Goal: Task Accomplishment & Management: Manage account settings

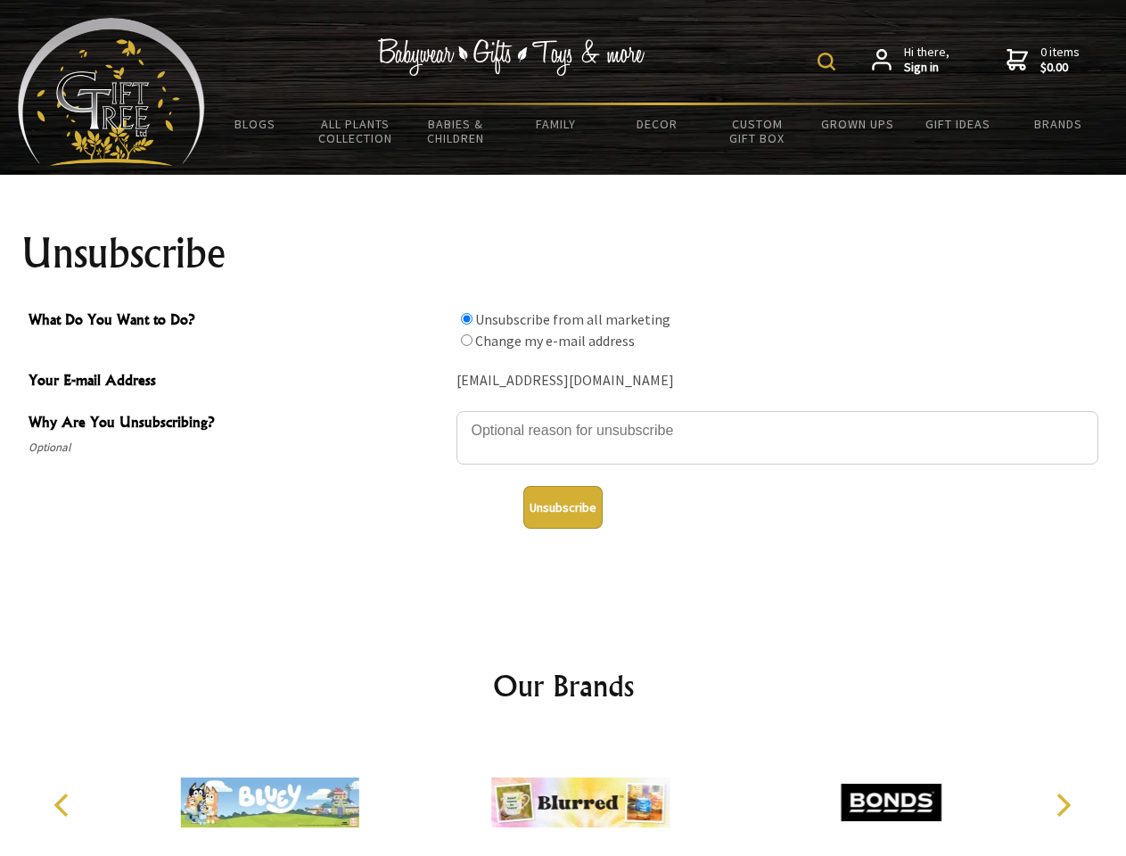
click at [829, 62] on img at bounding box center [826, 62] width 18 height 18
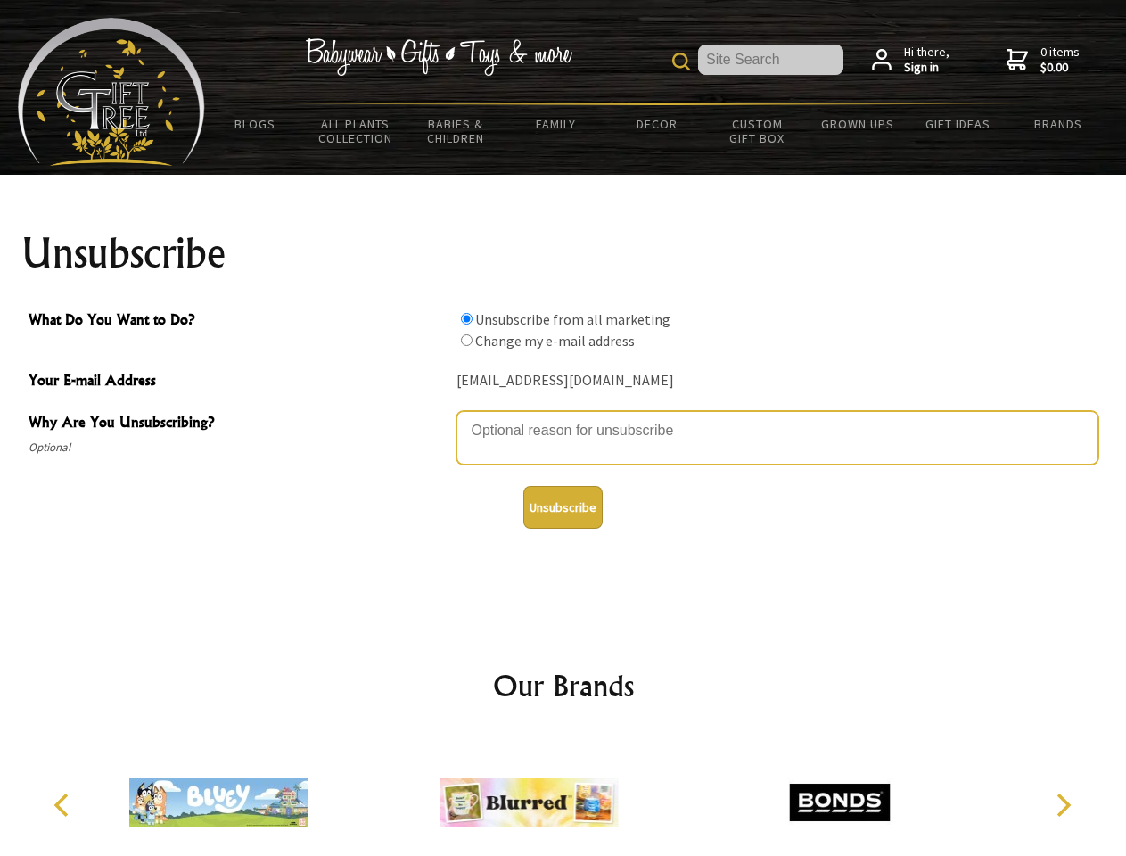
click at [563, 417] on textarea "Why Are You Unsubscribing?" at bounding box center [777, 437] width 642 height 53
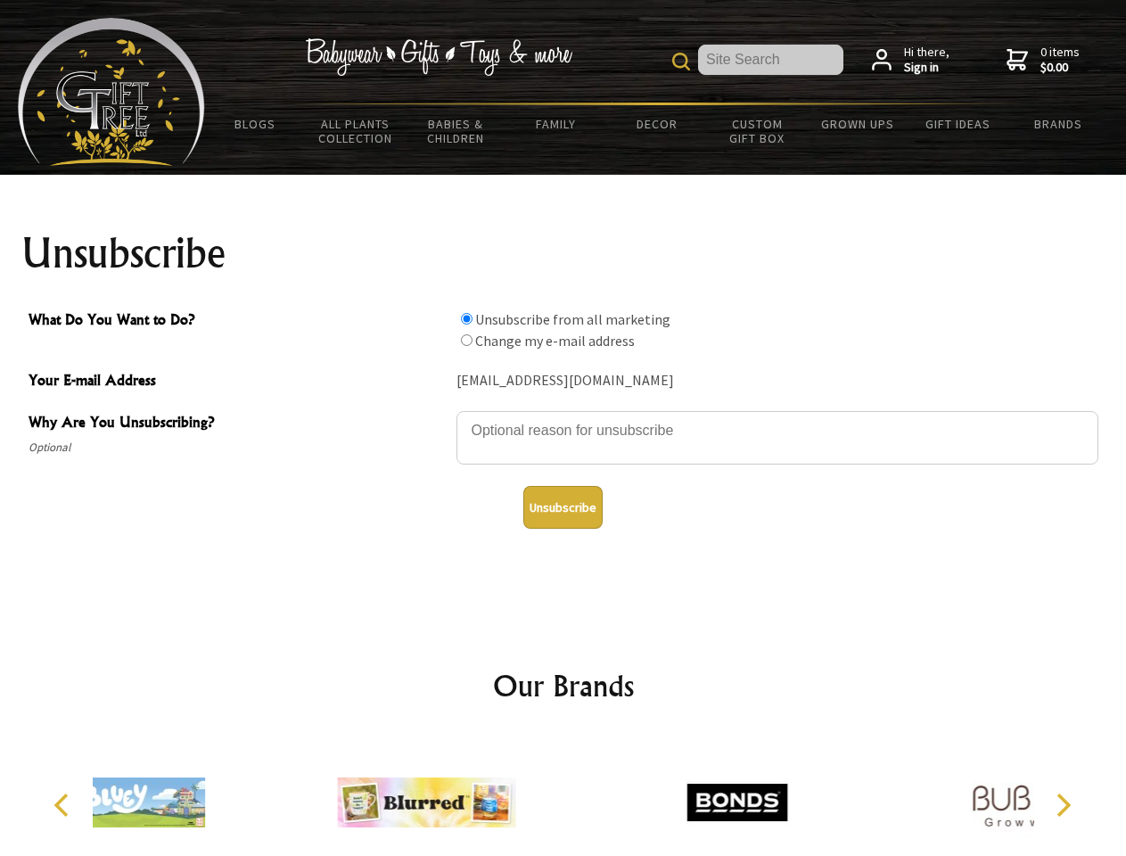
click at [466, 318] on input "What Do You Want to Do?" at bounding box center [467, 319] width 12 height 12
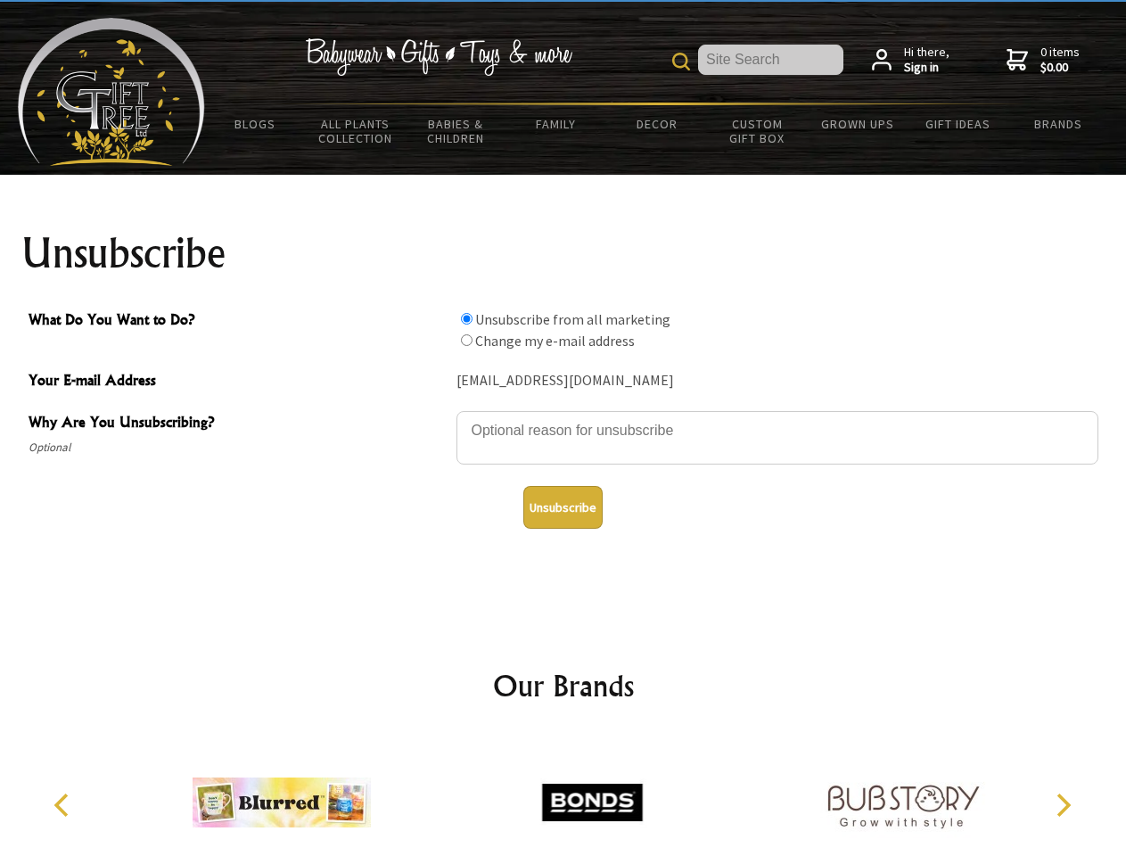
click at [466, 340] on input "What Do You Want to Do?" at bounding box center [467, 340] width 12 height 12
radio input "true"
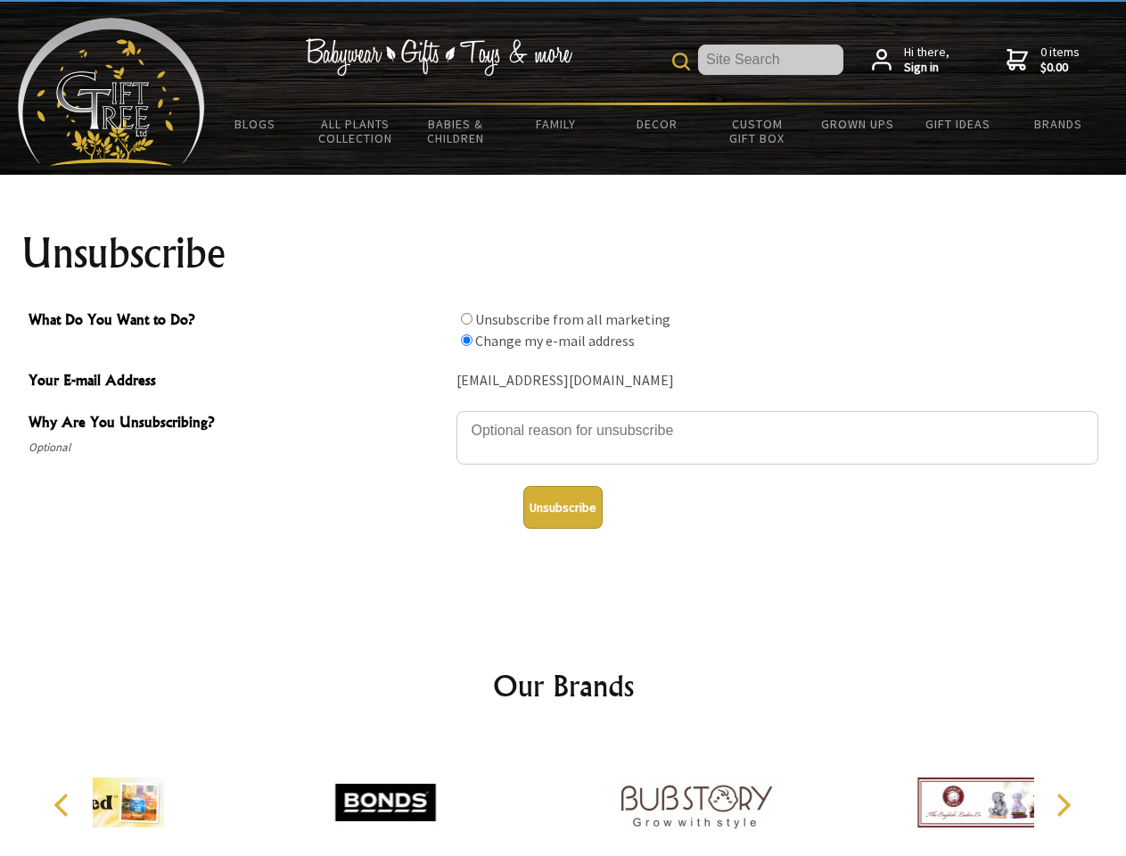
click at [563, 507] on button "Unsubscribe" at bounding box center [562, 507] width 79 height 43
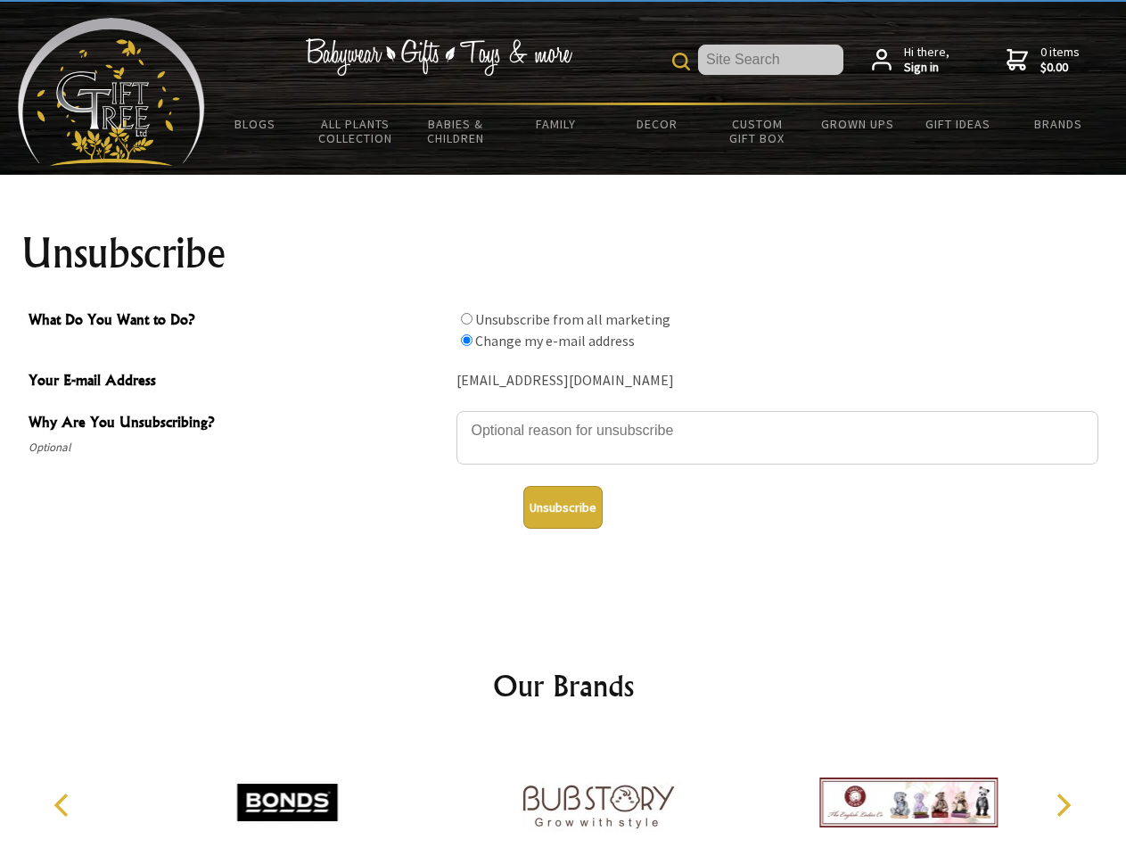
click at [64, 805] on icon "Previous" at bounding box center [63, 804] width 23 height 23
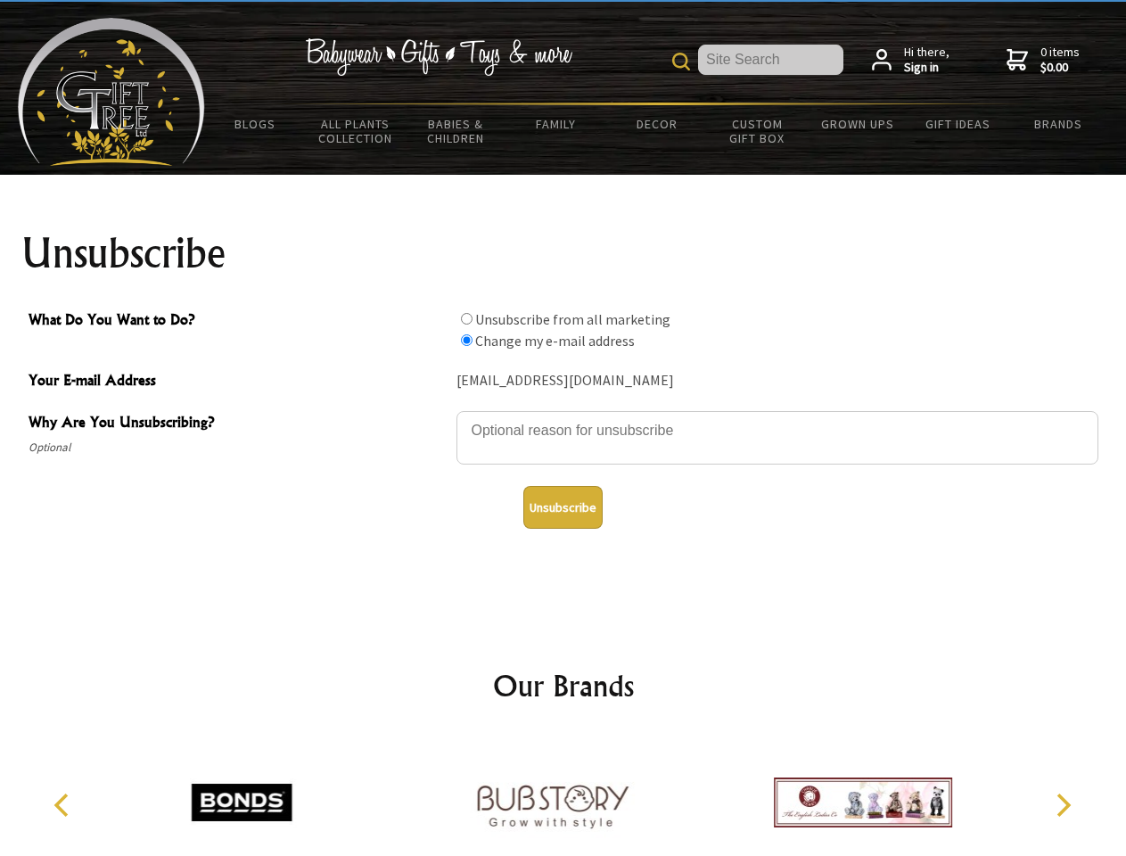
click at [1063, 805] on icon "Next" at bounding box center [1061, 804] width 23 height 23
